Goal: Task Accomplishment & Management: Manage account settings

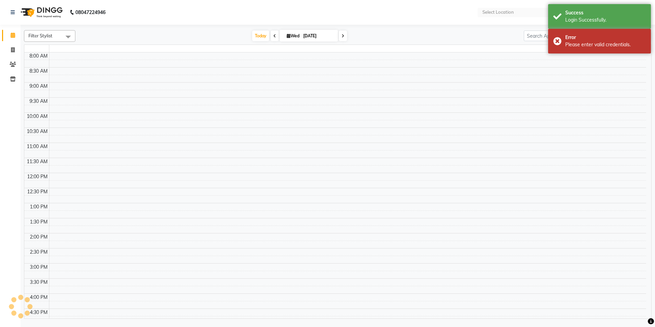
select select "en"
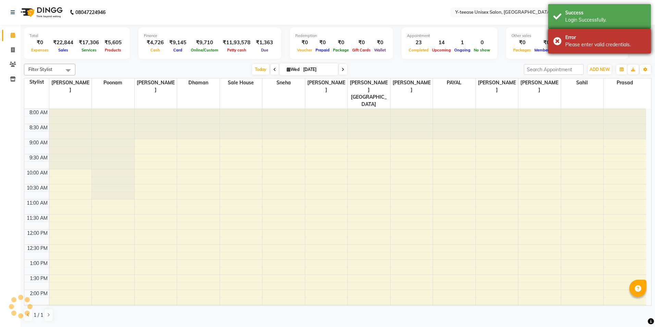
click at [588, 39] on div "Error" at bounding box center [605, 37] width 80 height 7
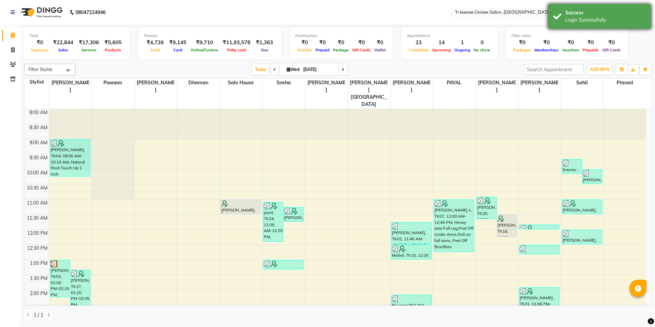
click at [583, 20] on div "Login Successfully." at bounding box center [605, 19] width 80 height 7
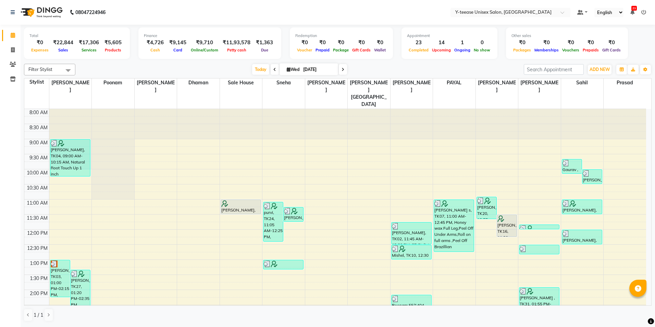
click at [641, 12] on icon at bounding box center [643, 12] width 5 height 5
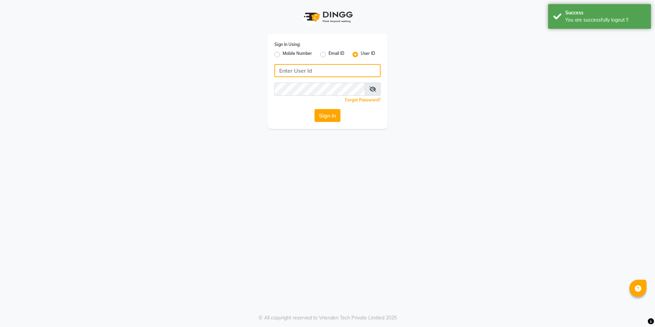
type input "8999680928"
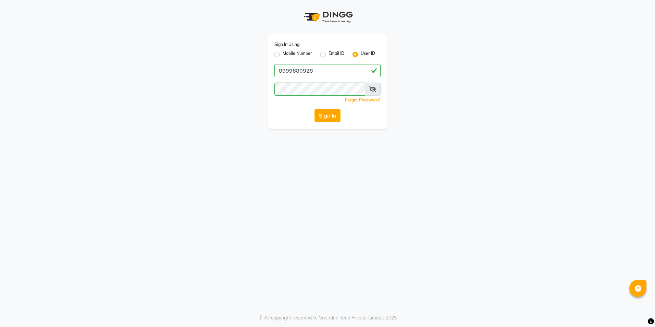
drag, startPoint x: 277, startPoint y: 55, endPoint x: 285, endPoint y: 60, distance: 9.2
click at [282, 55] on label "Mobile Number" at bounding box center [296, 54] width 29 height 8
click at [282, 55] on input "Mobile Number" at bounding box center [284, 52] width 4 height 4
radio input "true"
radio input "false"
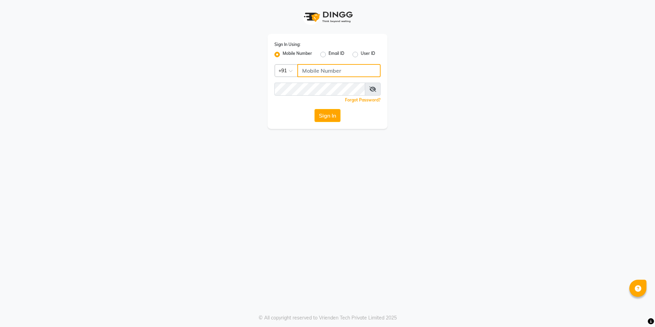
click at [330, 70] on input "Username" at bounding box center [338, 70] width 83 height 13
type input "9860099181"
click at [314, 109] on button "Sign In" at bounding box center [327, 115] width 26 height 13
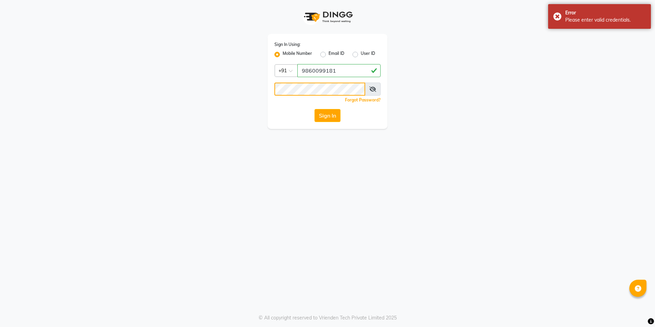
click at [314, 109] on button "Sign In" at bounding box center [327, 115] width 26 height 13
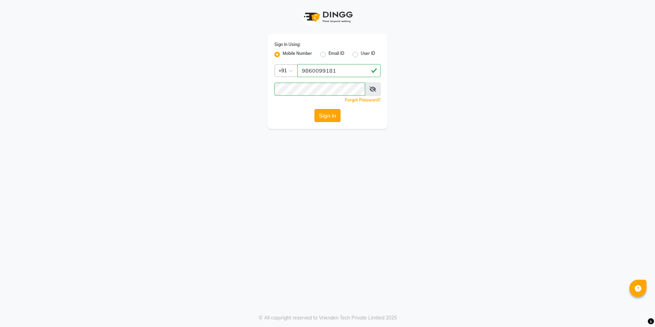
click at [333, 113] on button "Sign In" at bounding box center [327, 115] width 26 height 13
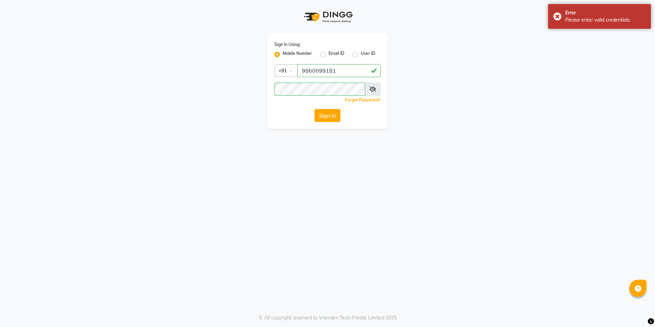
click at [367, 102] on link "Forgot Password?" at bounding box center [363, 99] width 36 height 5
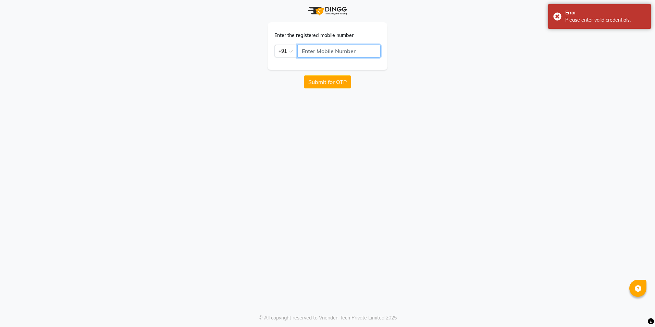
click at [325, 54] on input "text" at bounding box center [338, 51] width 83 height 13
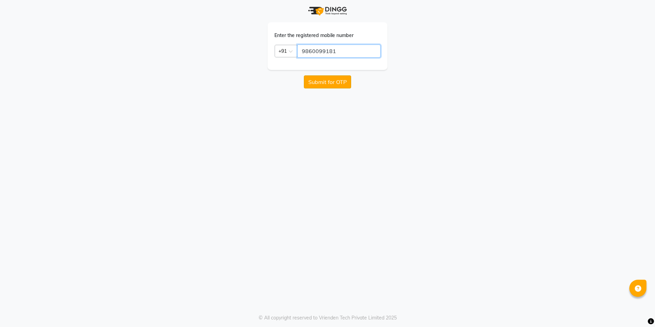
type input "9860099181"
click at [333, 80] on button "Submit for OTP" at bounding box center [327, 81] width 47 height 13
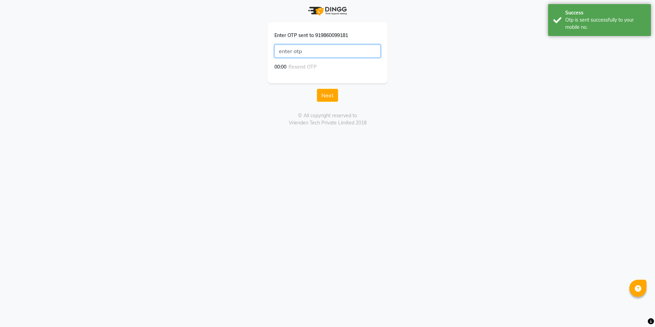
click at [321, 52] on input "text" at bounding box center [327, 51] width 106 height 13
click at [331, 54] on input "text" at bounding box center [327, 51] width 106 height 13
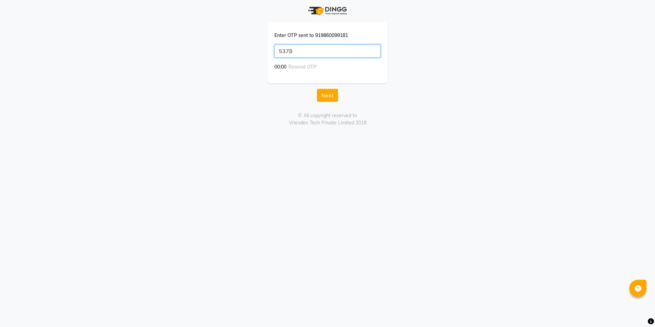
type input "5378"
click at [317, 89] on button "Next" at bounding box center [327, 95] width 21 height 13
click at [336, 86] on button "Save" at bounding box center [327, 87] width 22 height 13
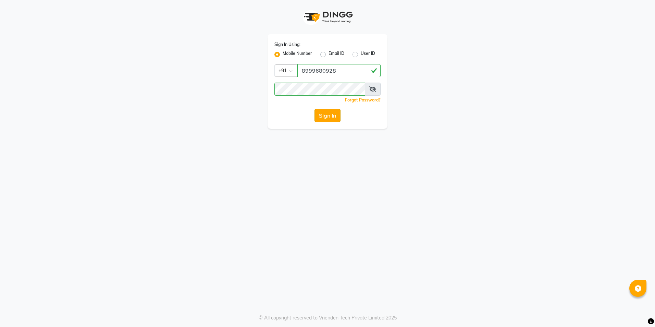
click at [324, 112] on button "Sign In" at bounding box center [327, 115] width 26 height 13
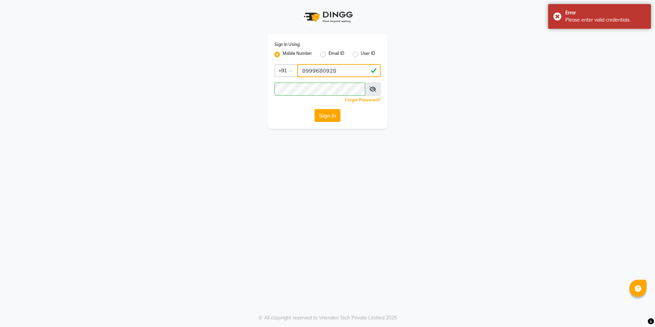
click at [352, 74] on input "8999680928" at bounding box center [338, 70] width 83 height 13
type input "9860099181"
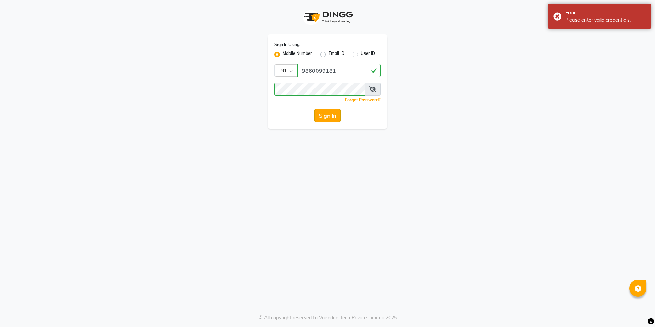
click at [333, 118] on button "Sign In" at bounding box center [327, 115] width 26 height 13
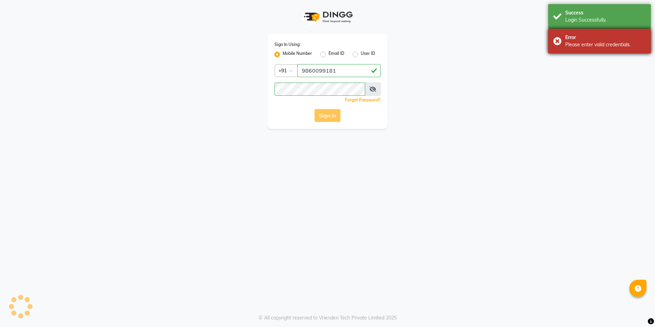
click at [579, 38] on div "Error" at bounding box center [605, 37] width 80 height 7
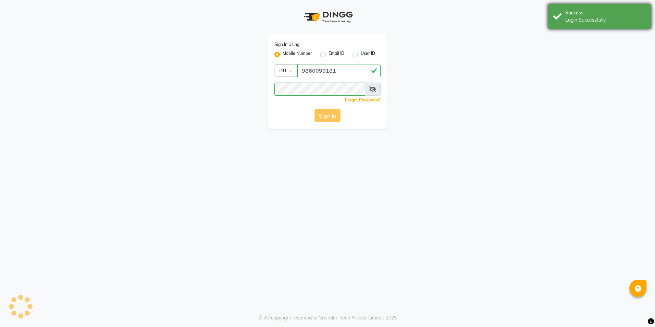
click at [579, 20] on div "Login Successfully." at bounding box center [605, 19] width 80 height 7
